Goal: Transaction & Acquisition: Purchase product/service

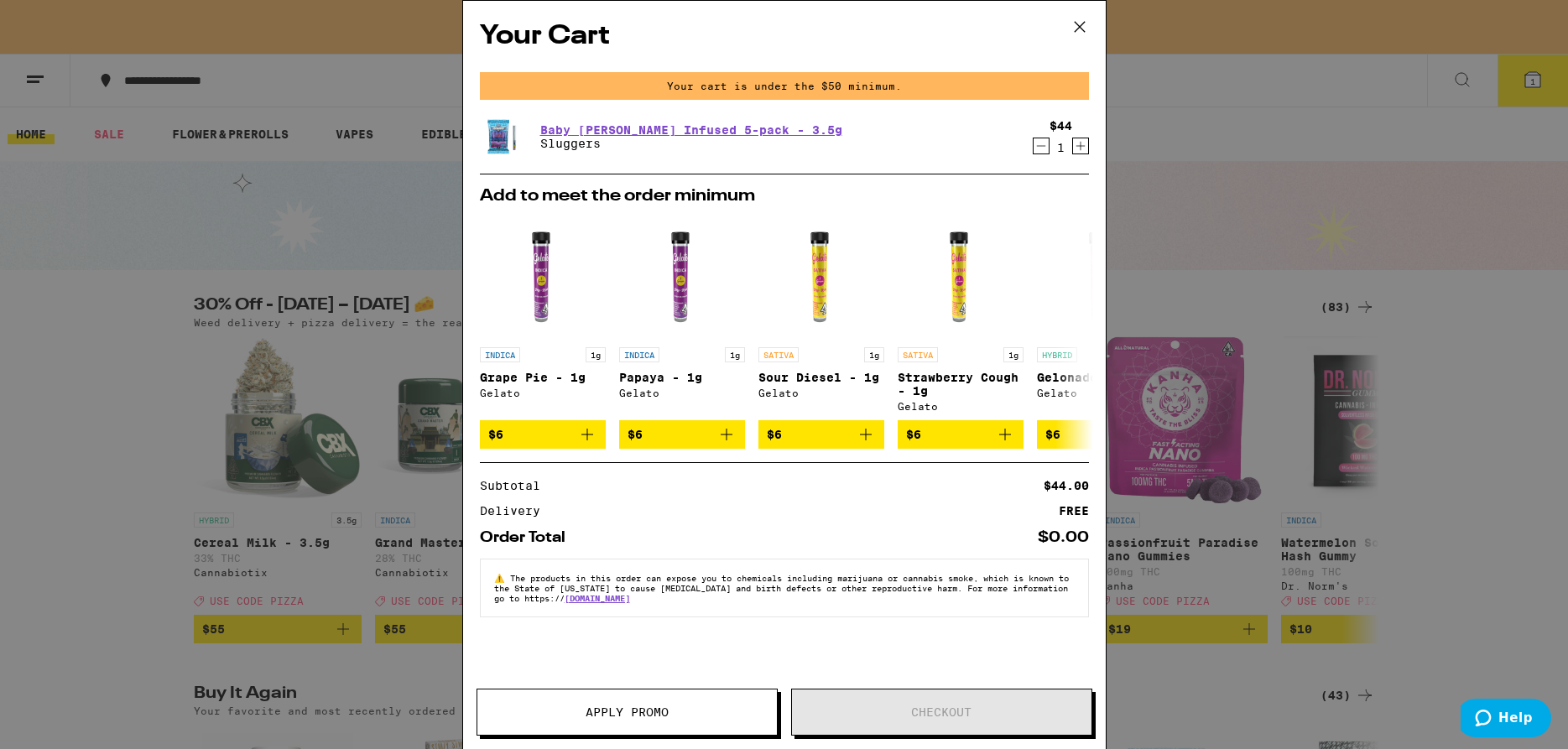
click at [1082, 16] on icon at bounding box center [1079, 26] width 25 height 25
